Goal: Information Seeking & Learning: Learn about a topic

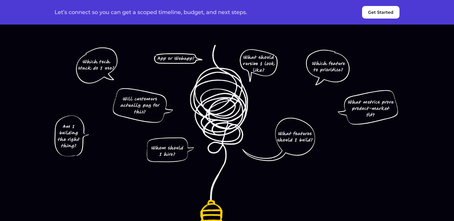
scroll to position [30, 0]
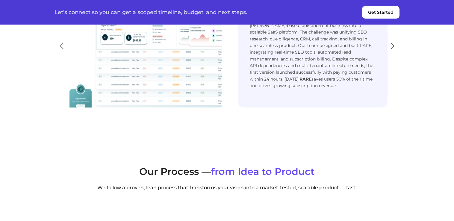
scroll to position [1096, 0]
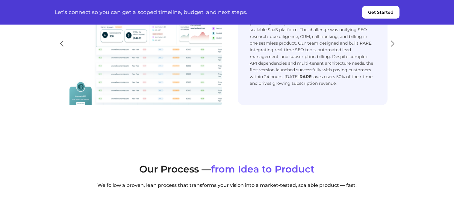
click at [393, 50] on div "Next slide" at bounding box center [393, 43] width 8 height 13
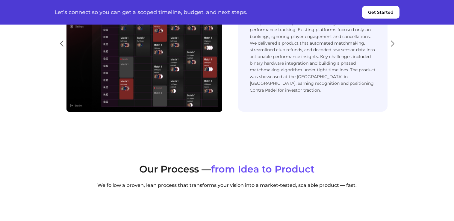
click at [393, 50] on div "Next slide" at bounding box center [393, 43] width 8 height 13
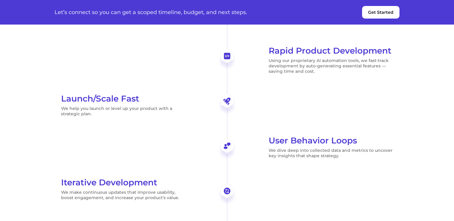
scroll to position [1310, 0]
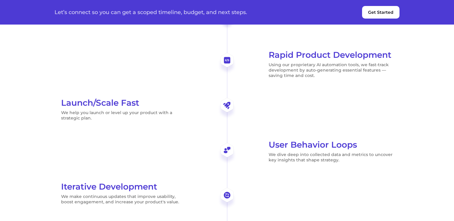
click at [227, 115] on div "Idea Refinement & Scope We work closely with you to sharpen your product vision…" at bounding box center [227, 131] width 345 height 288
click at [228, 158] on div "Idea Refinement & Scope We work closely with you to sharpen your product vision…" at bounding box center [227, 131] width 345 height 288
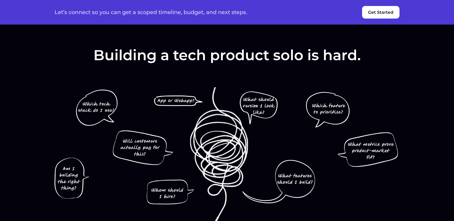
scroll to position [0, 0]
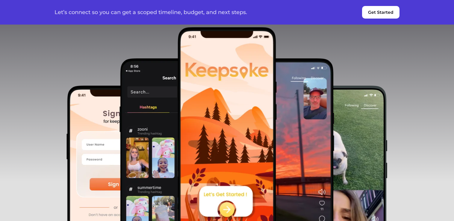
scroll to position [449, 0]
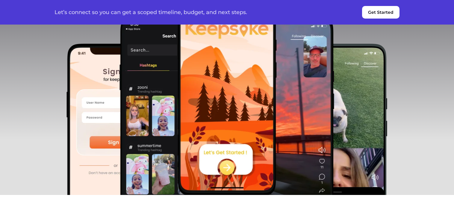
click at [228, 167] on img at bounding box center [227, 90] width 100 height 211
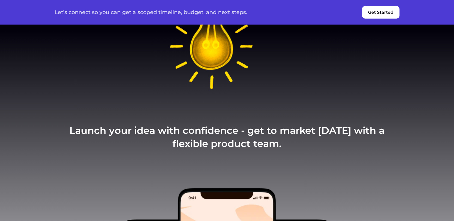
scroll to position [240, 0]
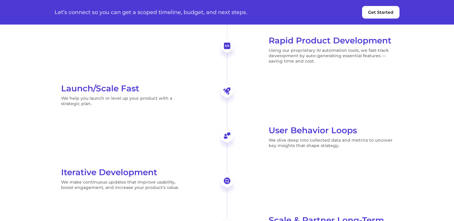
scroll to position [1318, 0]
